Goal: Check status: Check status

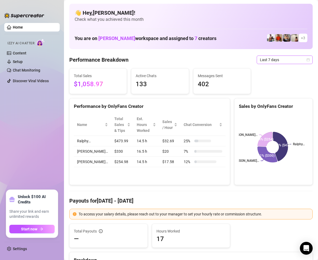
click at [307, 61] on icon "calendar" at bounding box center [308, 59] width 3 height 3
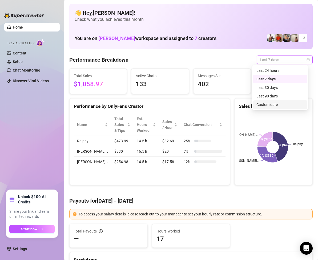
click at [277, 105] on div "Custom date" at bounding box center [281, 105] width 48 height 6
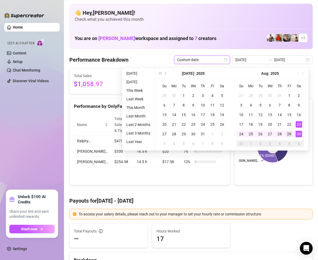
type input "2025-08-29"
click at [291, 135] on div "29" at bounding box center [289, 134] width 6 height 6
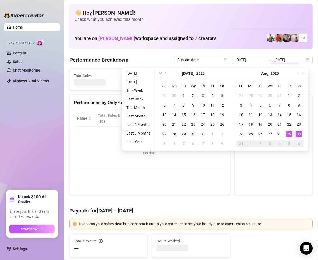
type input "2025-08-29"
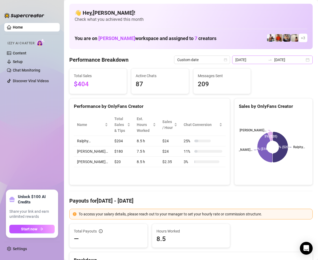
click at [303, 63] on div "2025-08-29 2025-08-29" at bounding box center [272, 60] width 81 height 9
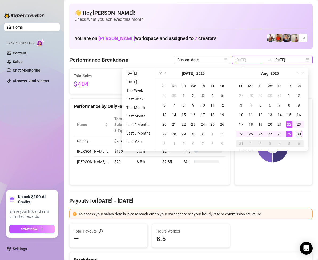
type input "2025-08-30"
click at [297, 132] on div "30" at bounding box center [299, 134] width 6 height 6
click at [298, 132] on div "30" at bounding box center [299, 134] width 6 height 6
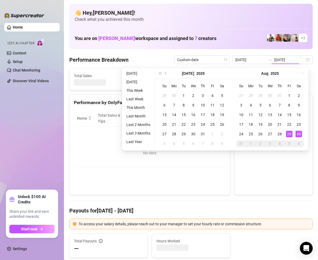
type input "2025-08-30"
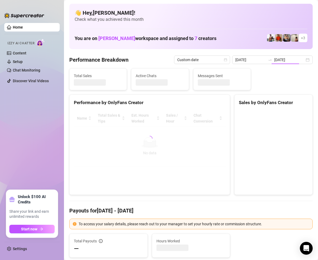
click at [298, 132] on canvas at bounding box center [273, 150] width 68 height 80
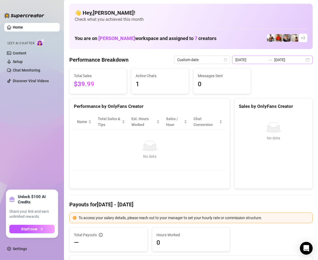
click at [305, 60] on div "2025-08-30 2025-08-30" at bounding box center [272, 60] width 81 height 9
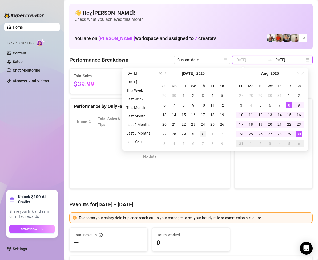
type input "2025-07-31"
click at [203, 135] on div "31" at bounding box center [203, 134] width 6 height 6
type input "2025-08-30"
click at [300, 134] on div "30" at bounding box center [299, 134] width 6 height 6
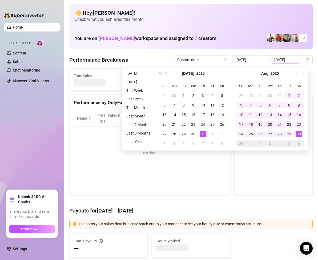
type input "2025-07-31"
